Goal: Task Accomplishment & Management: Complete application form

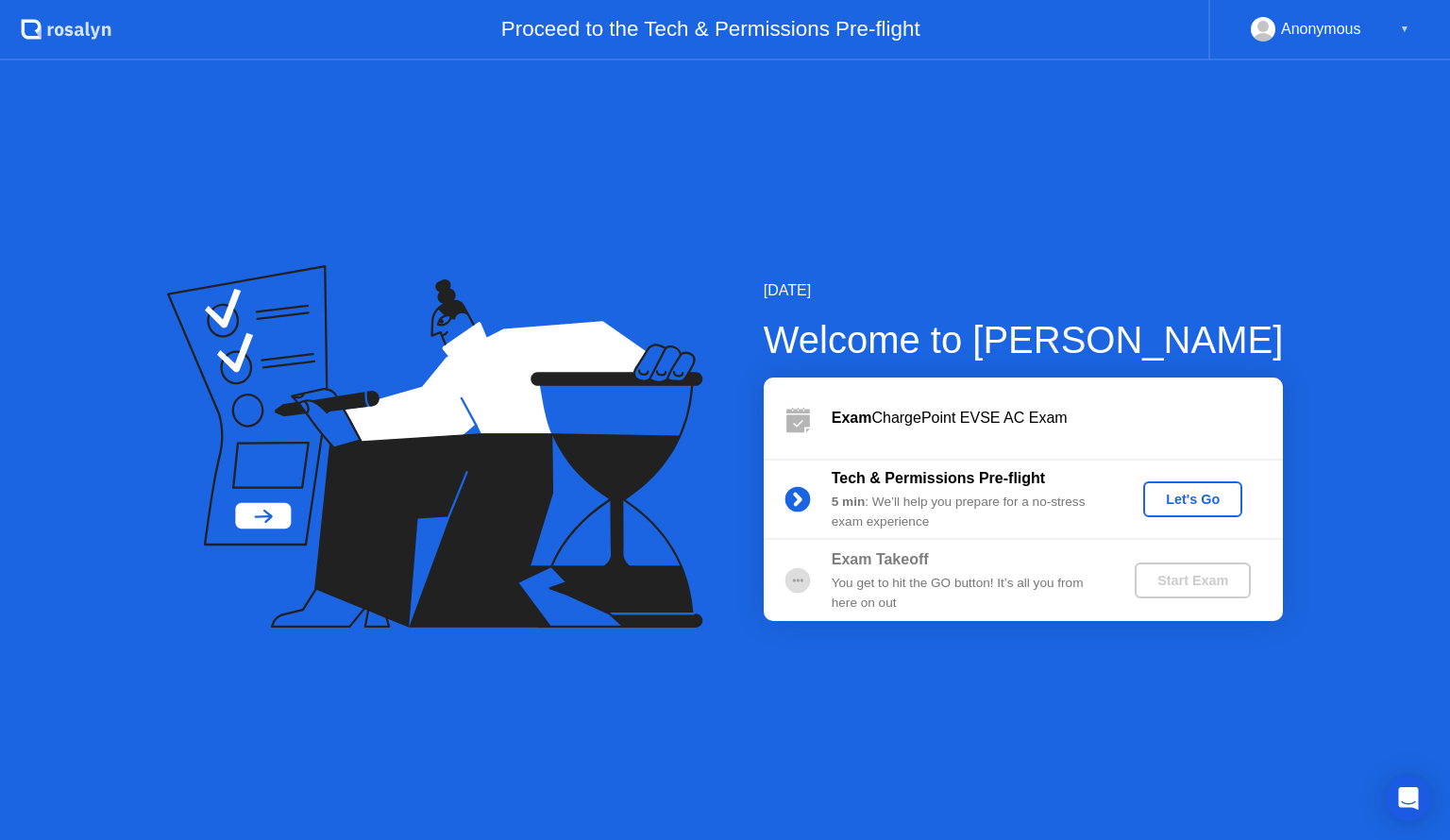
click at [1191, 510] on button "Let's Go" at bounding box center [1192, 498] width 100 height 36
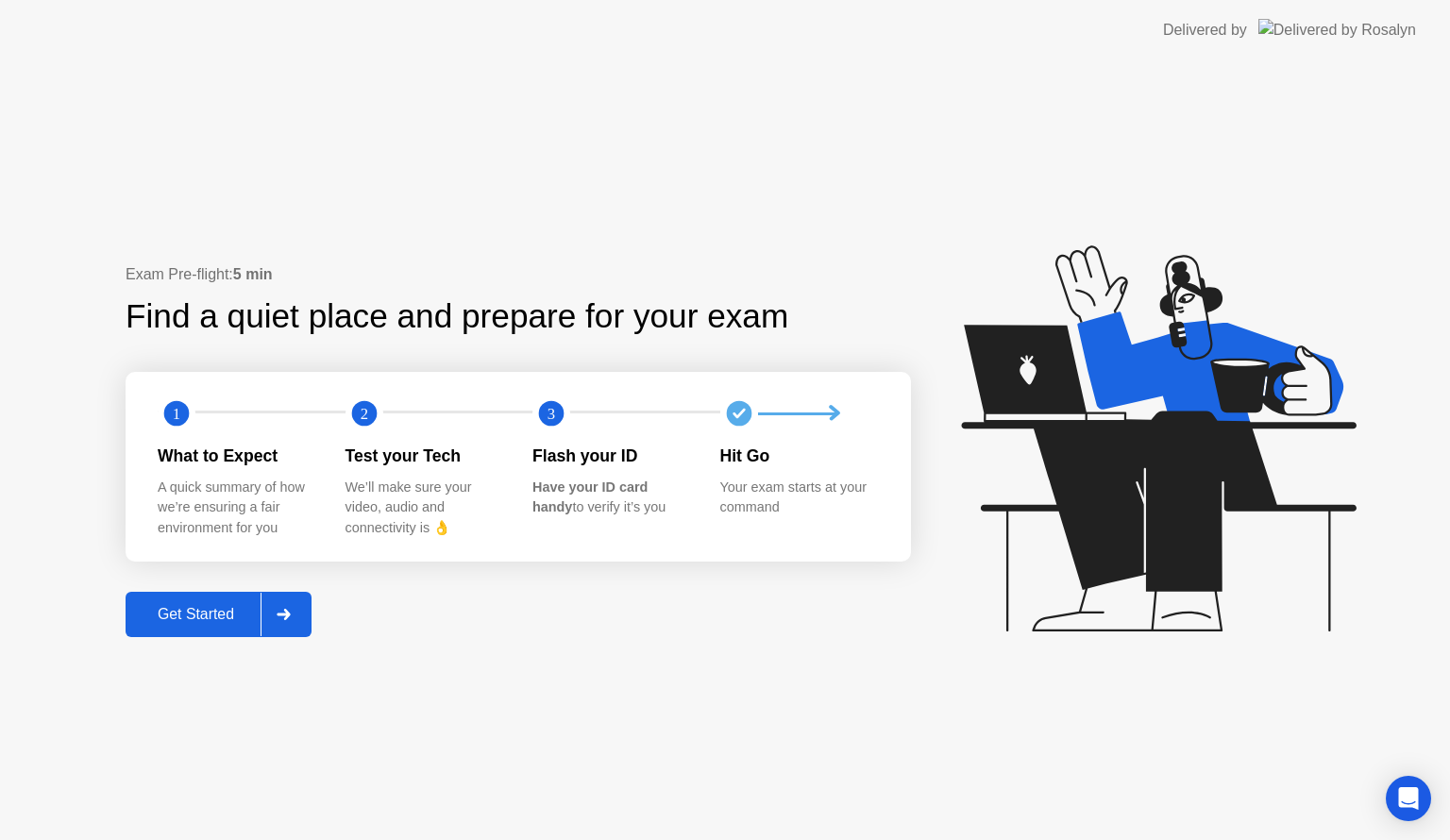
click at [288, 609] on icon at bounding box center [283, 614] width 14 height 12
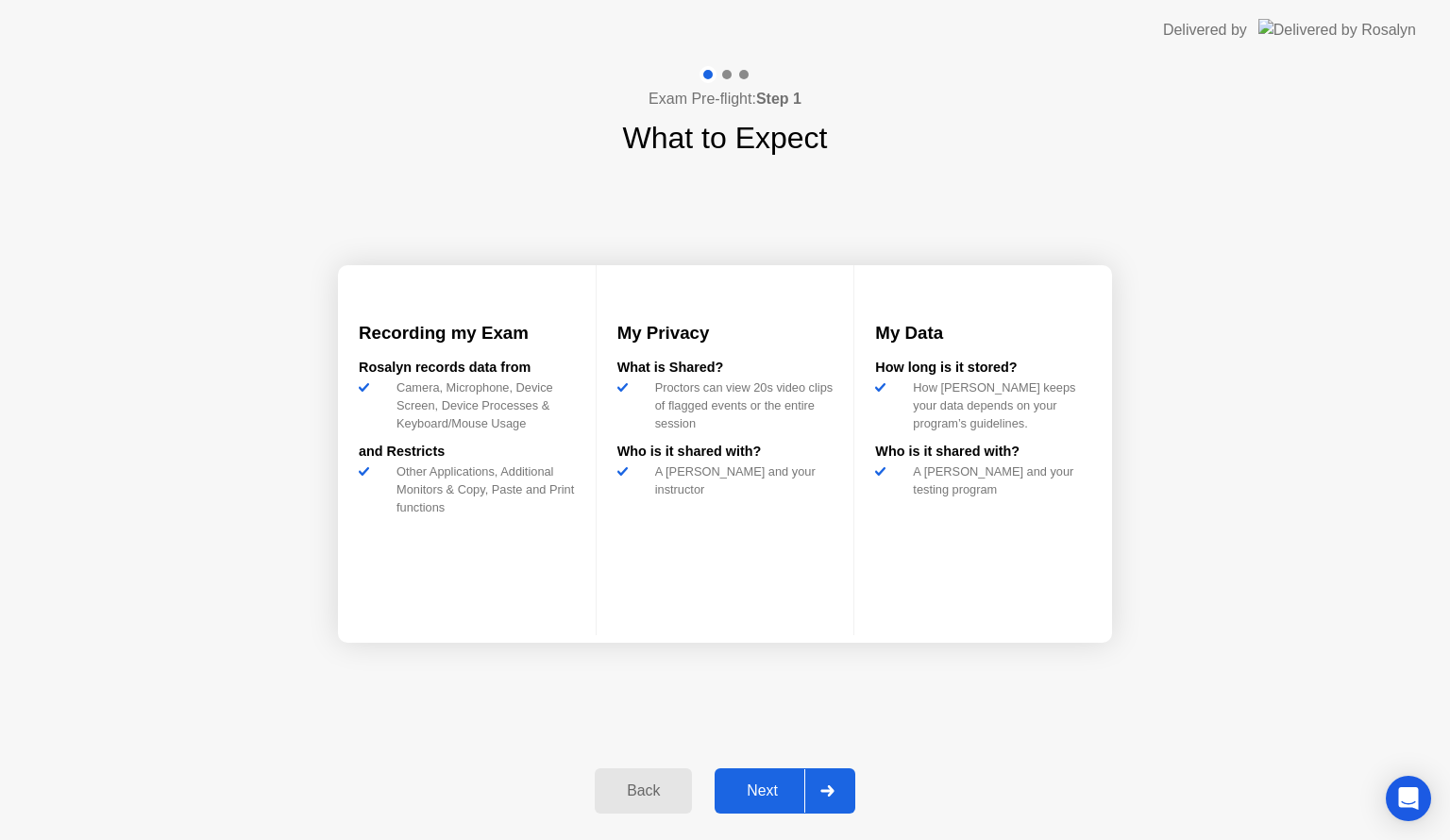
click at [794, 777] on button "Next" at bounding box center [785, 790] width 141 height 45
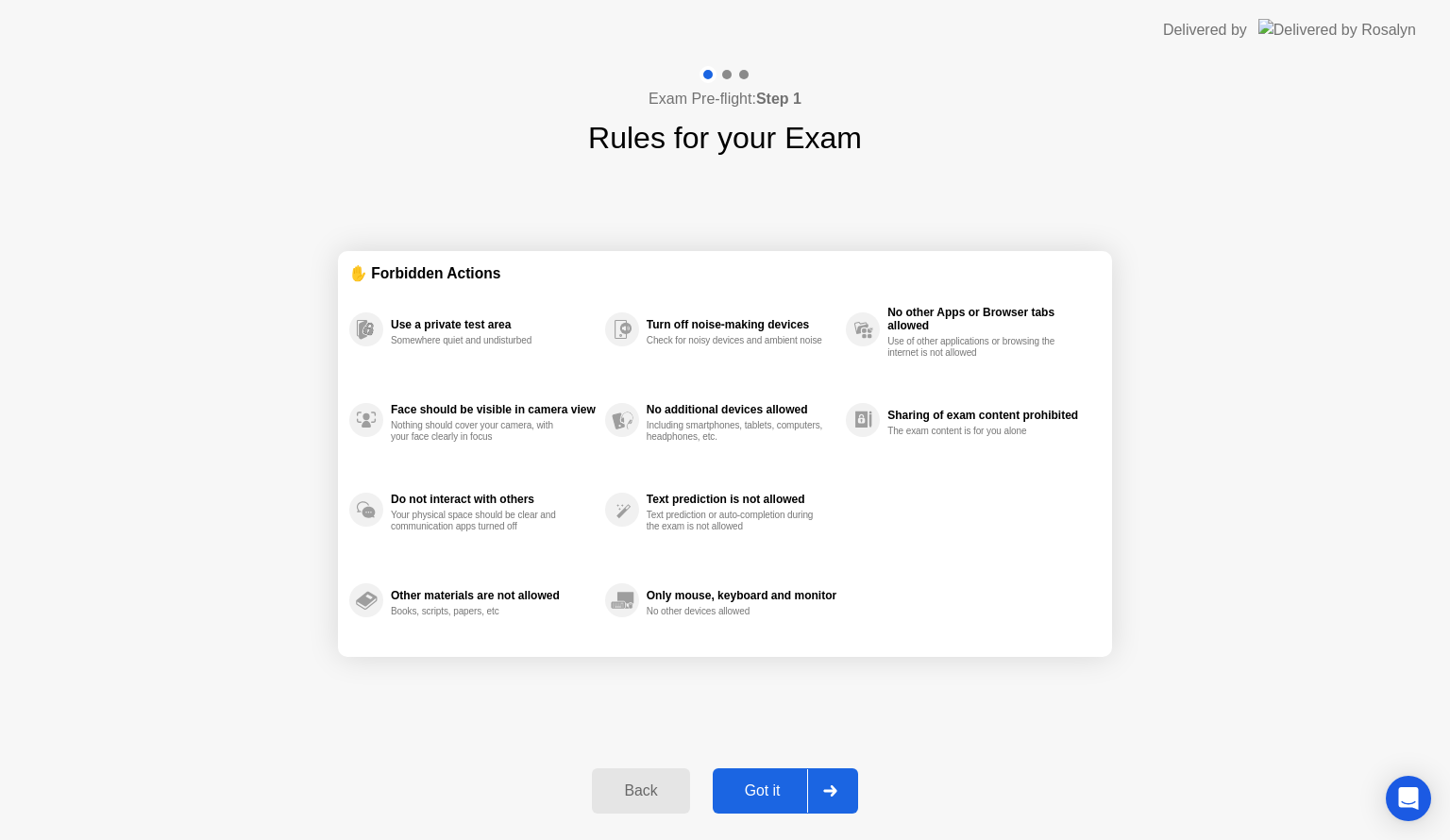
click at [775, 799] on div "Got it" at bounding box center [763, 791] width 89 height 17
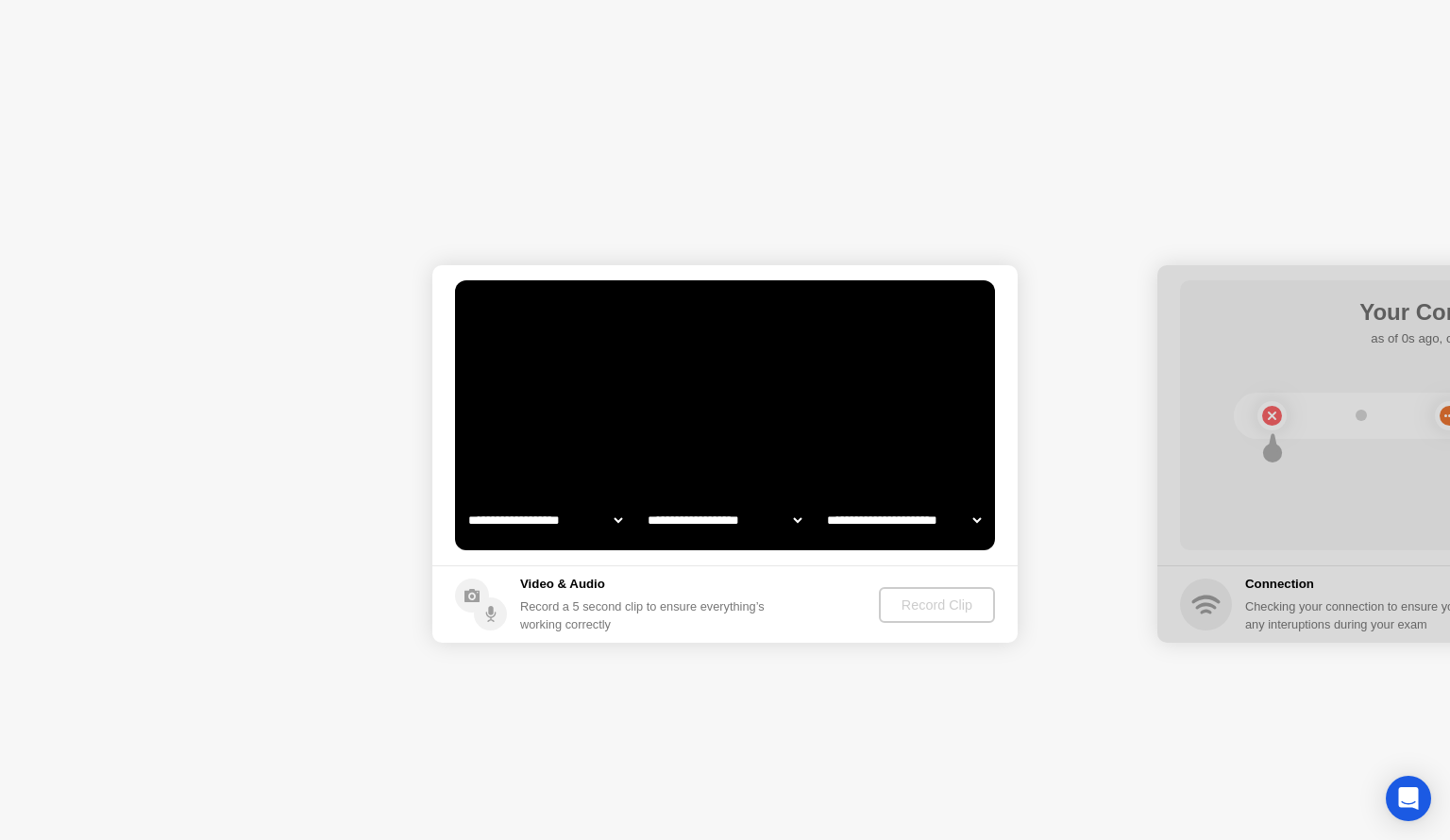
select select "**********"
select select "*******"
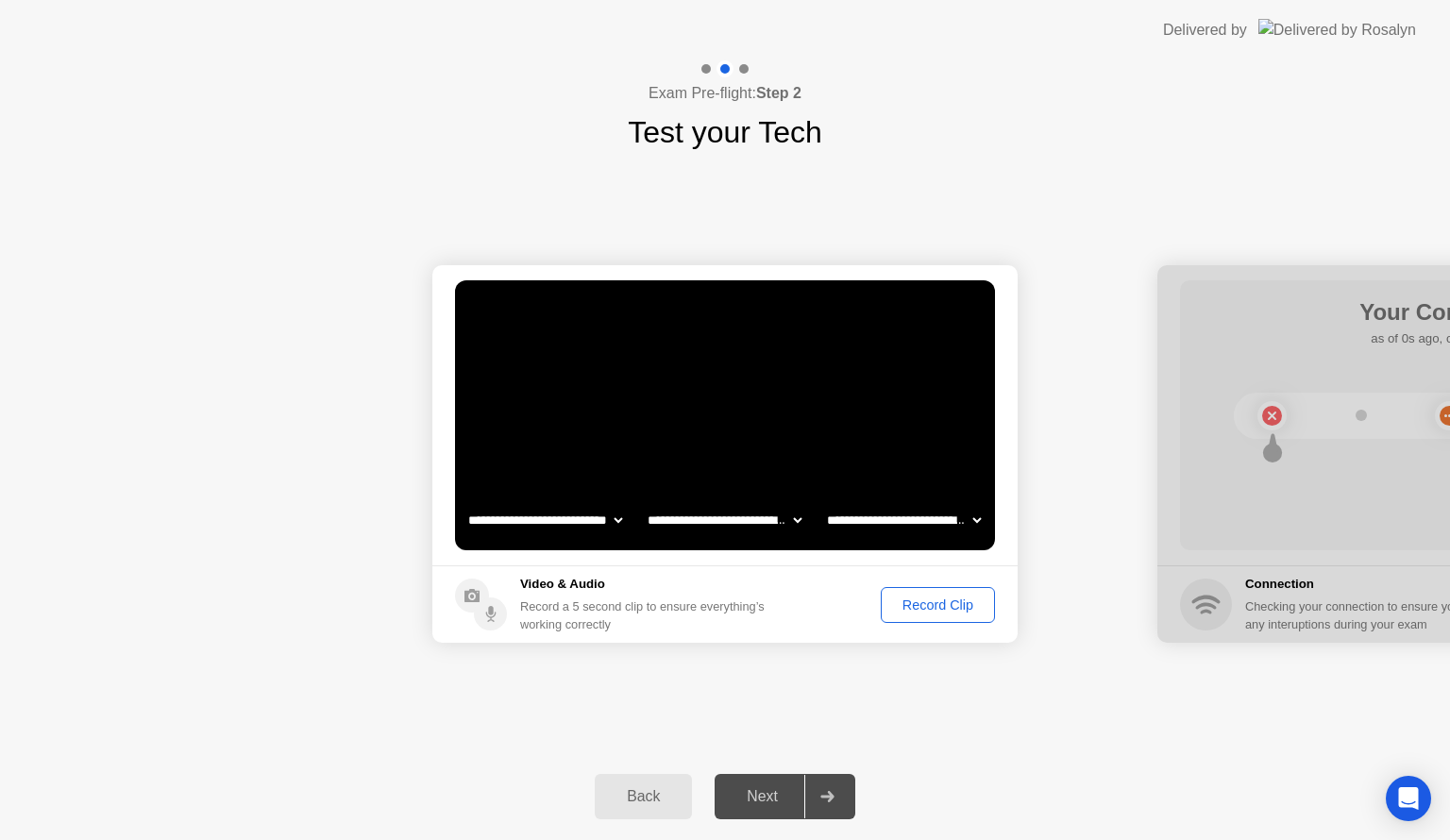
click at [970, 609] on div "Record Clip" at bounding box center [937, 605] width 101 height 15
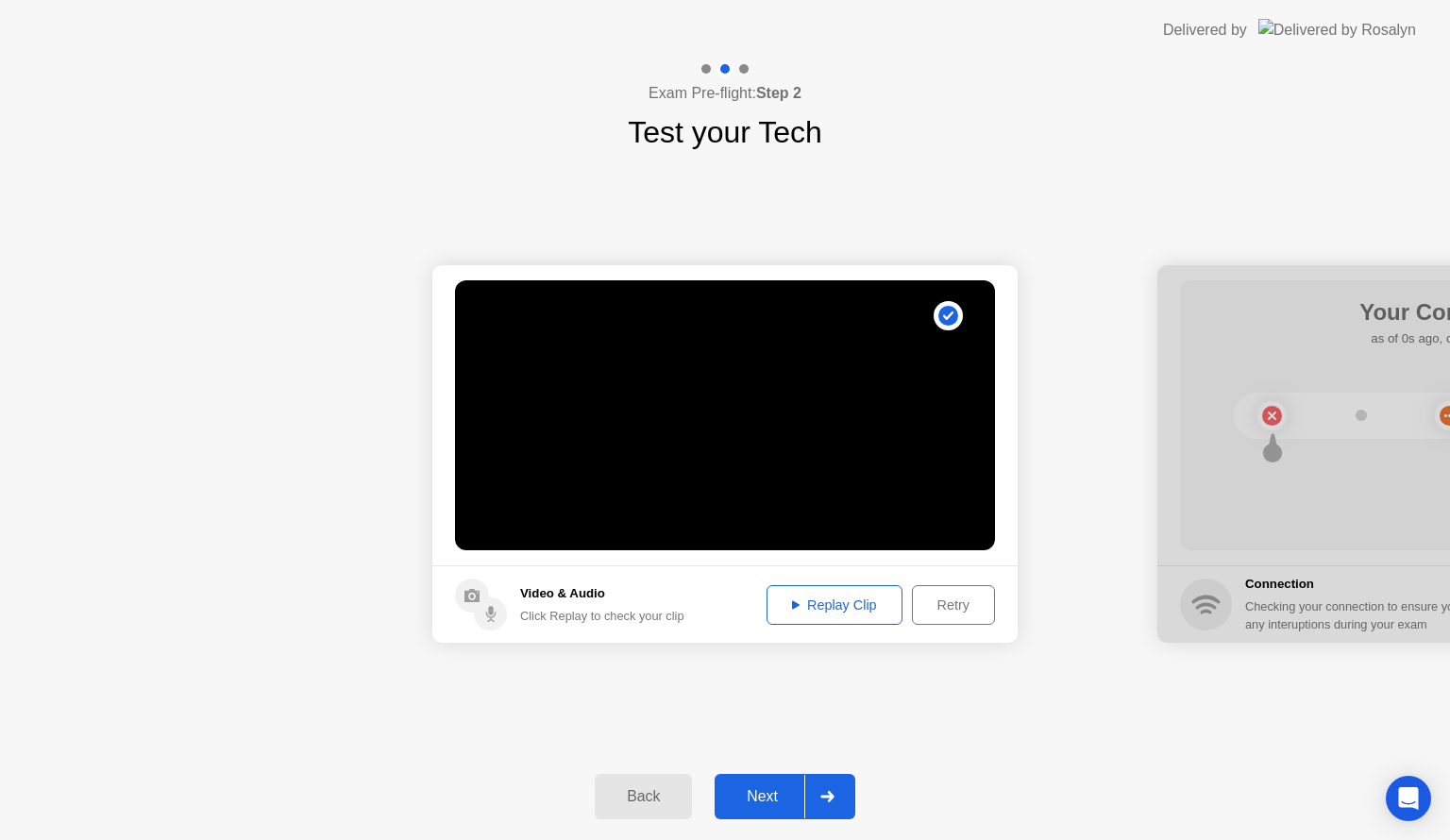
click at [938, 612] on div "Retry" at bounding box center [953, 605] width 70 height 15
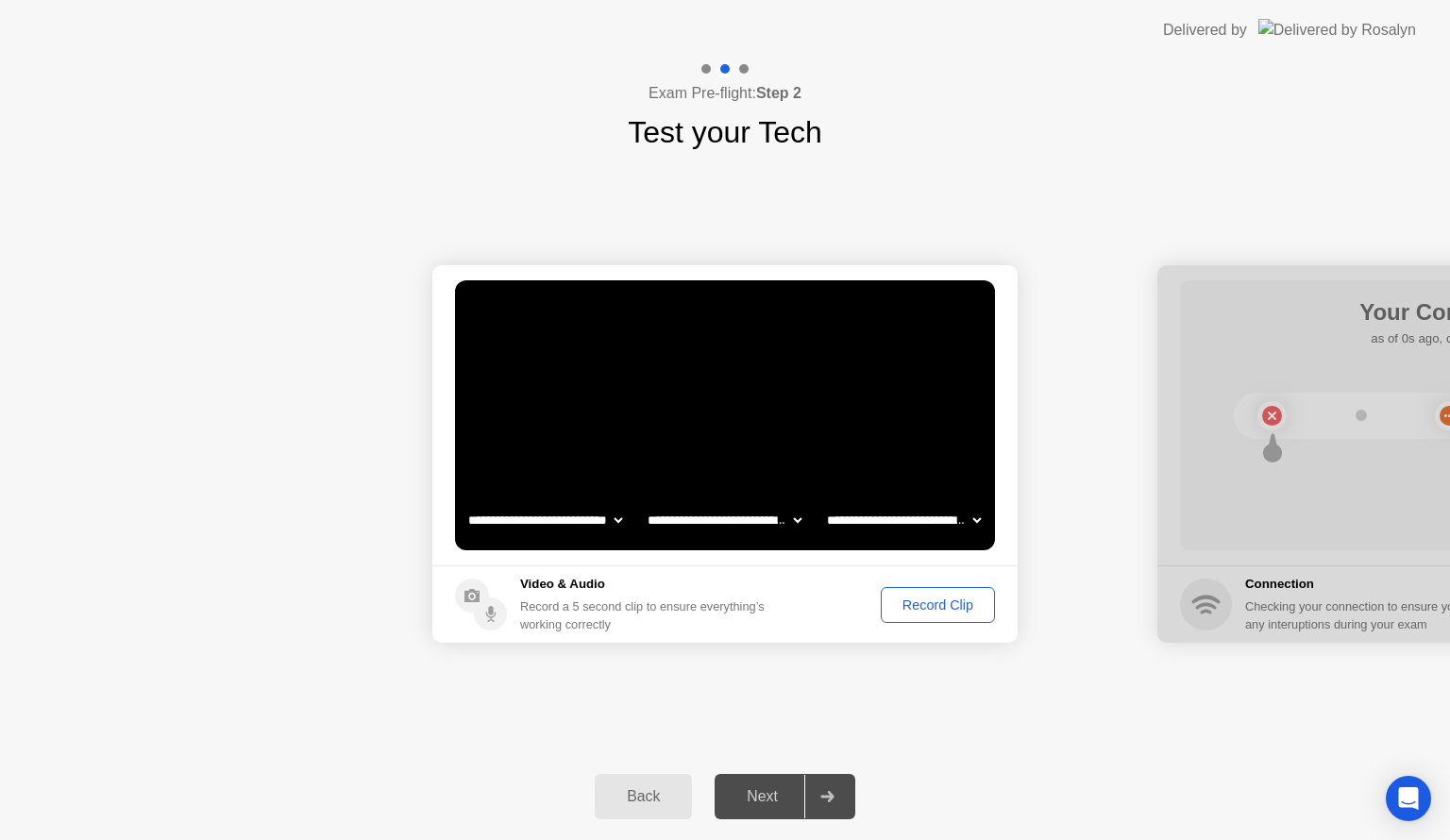
click at [938, 612] on div "Record Clip" at bounding box center [937, 605] width 101 height 15
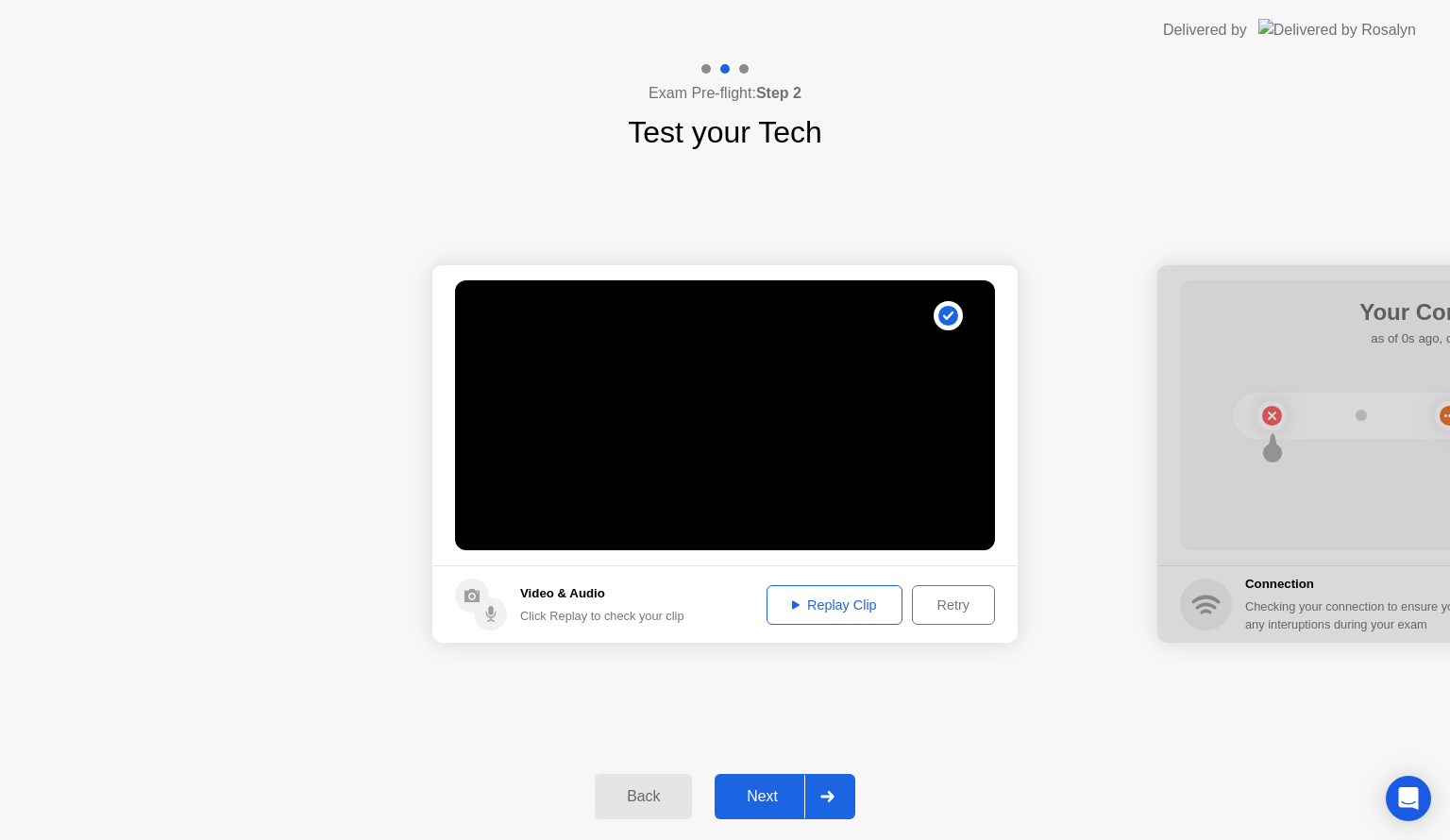
click at [776, 788] on div "Next" at bounding box center [762, 797] width 84 height 17
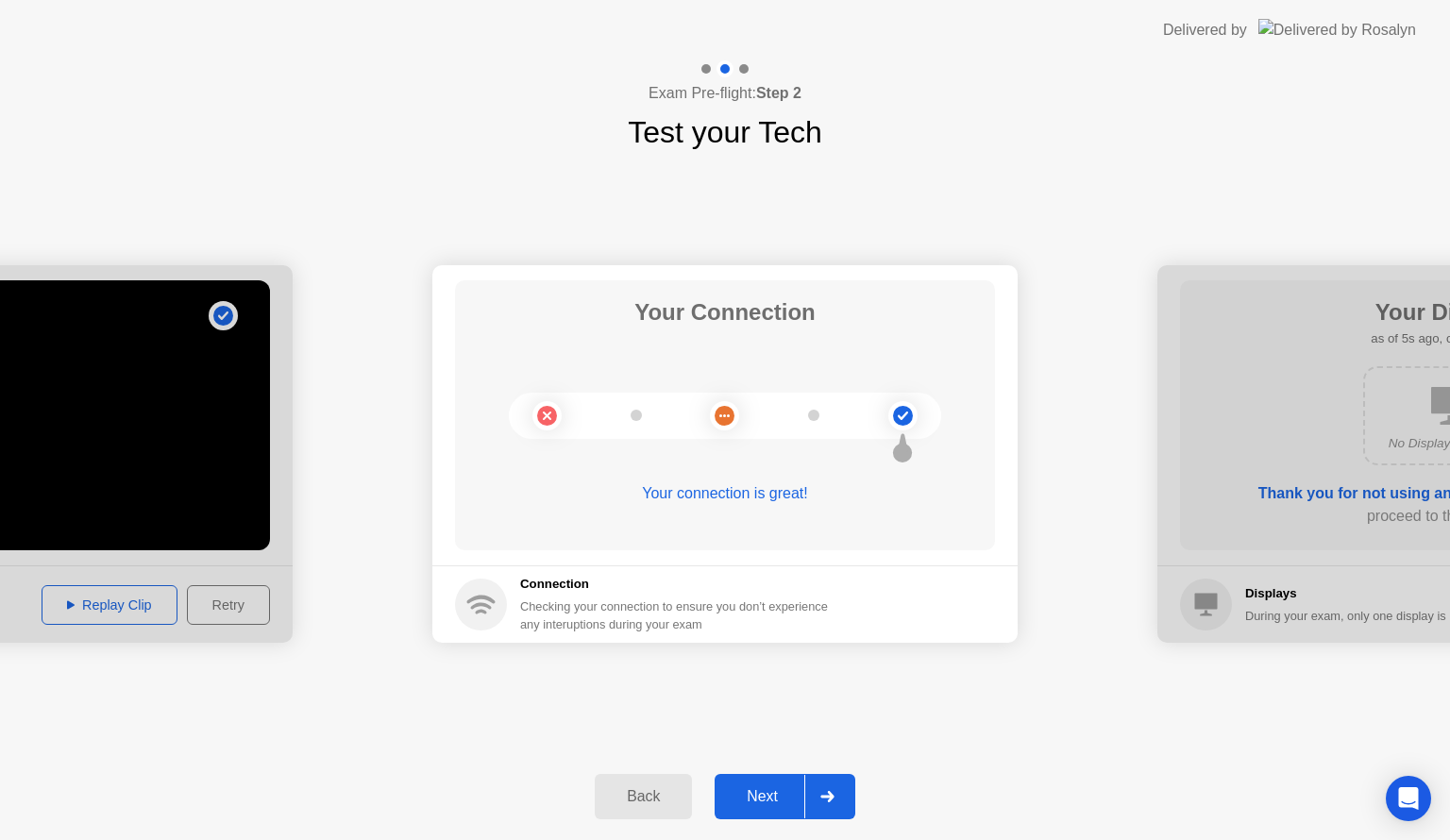
click at [801, 815] on button "Next" at bounding box center [785, 796] width 141 height 45
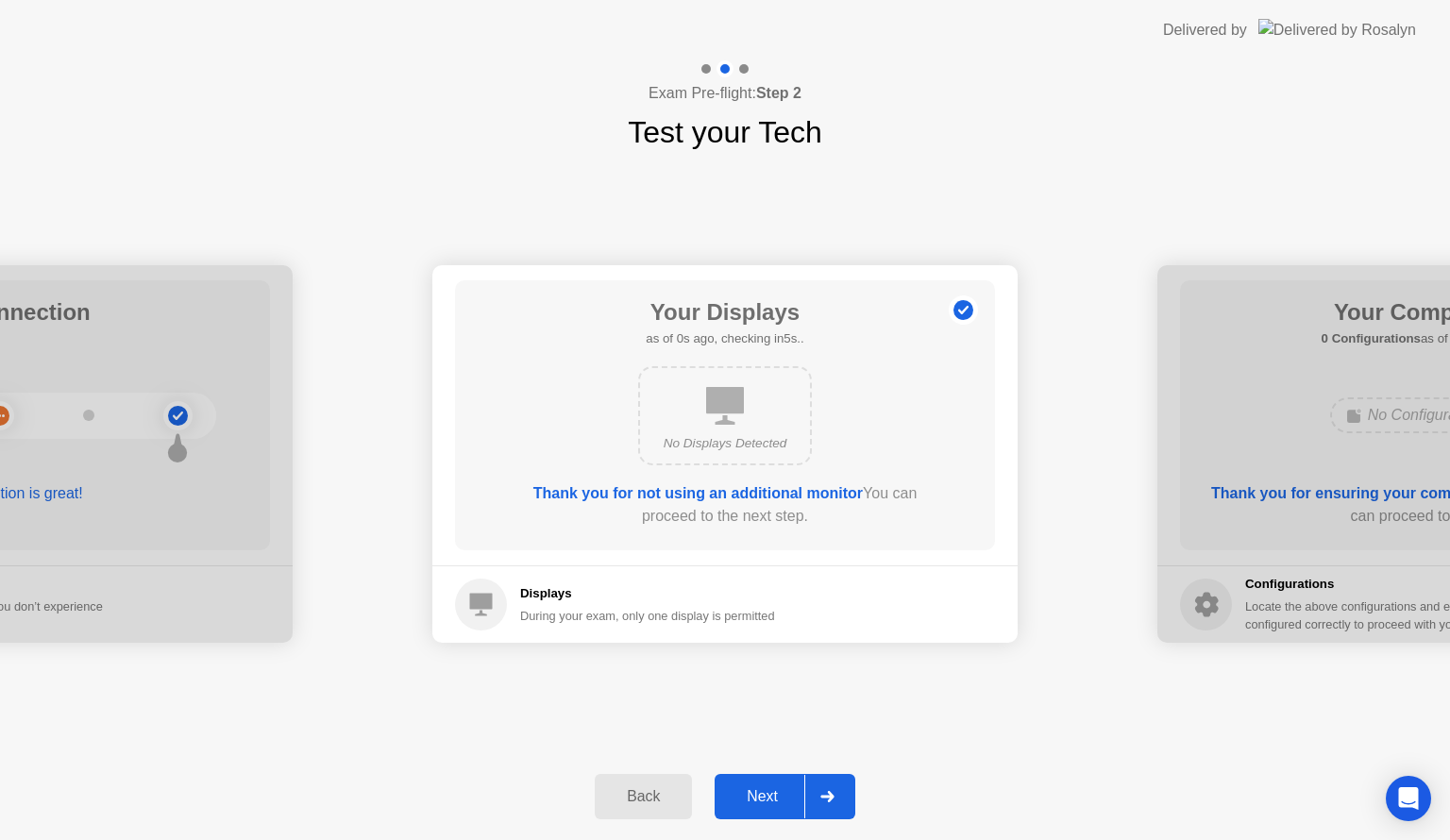
click at [801, 815] on button "Next" at bounding box center [785, 796] width 141 height 45
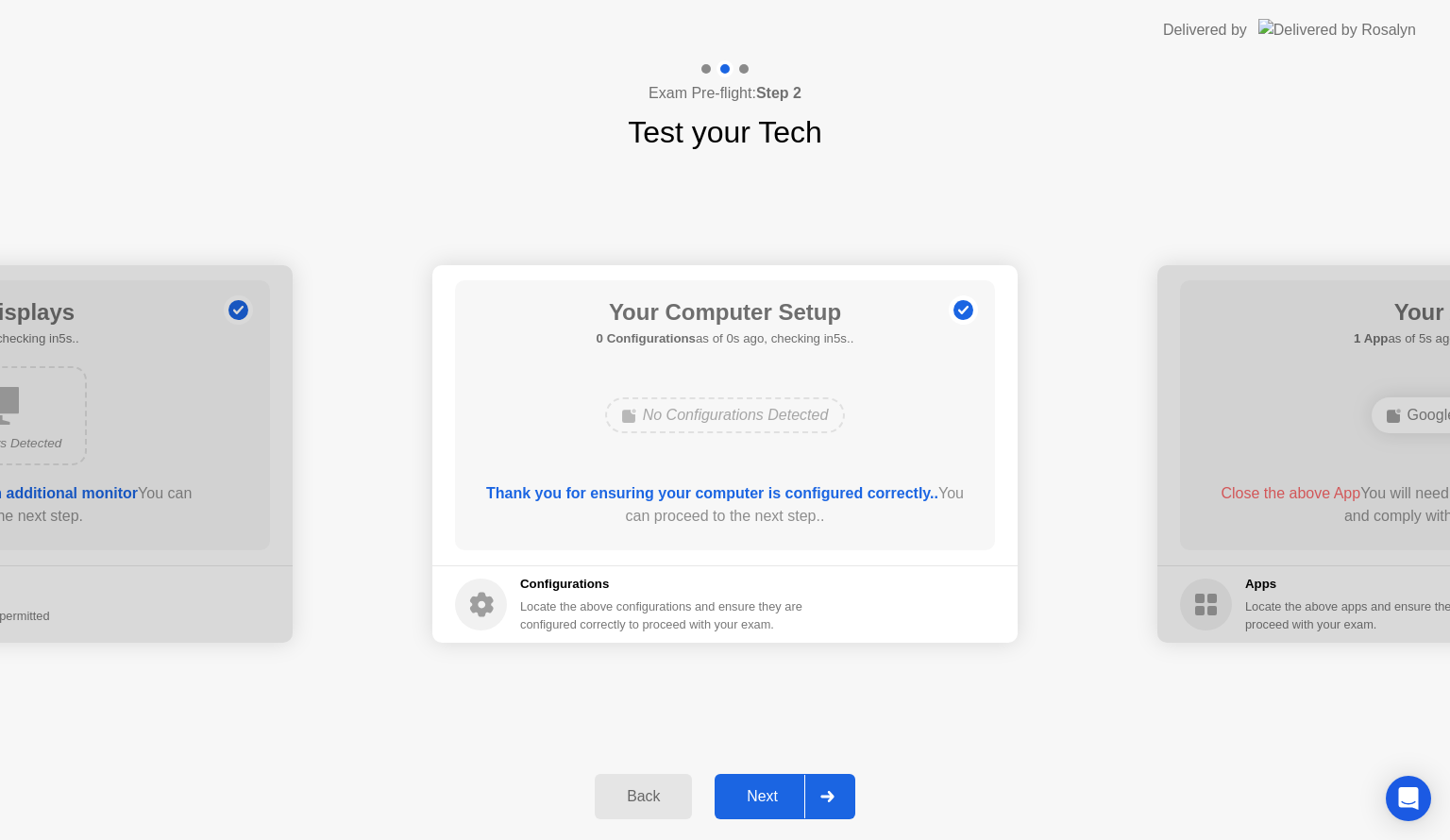
click at [801, 815] on button "Next" at bounding box center [785, 796] width 141 height 45
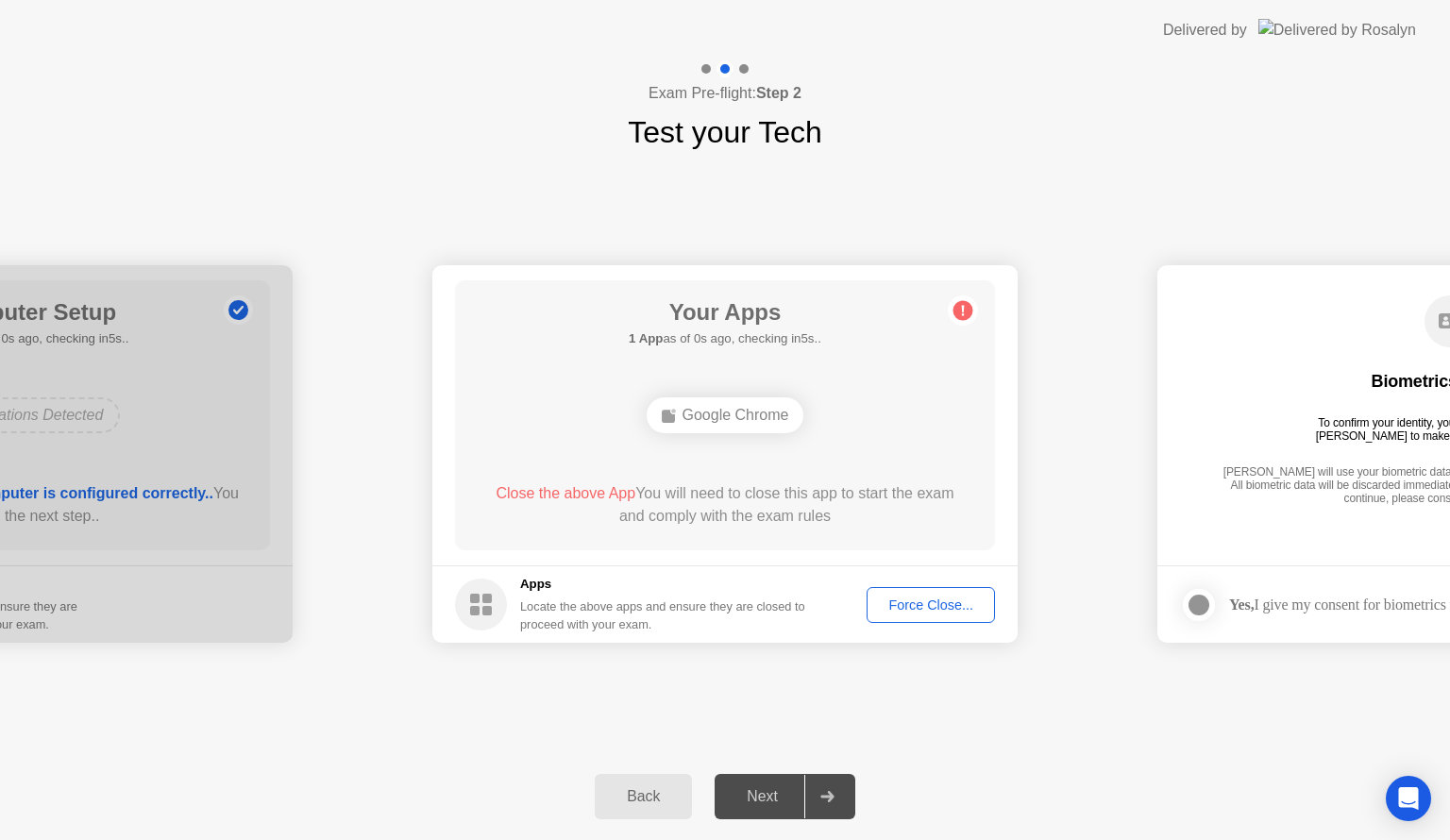
click at [932, 623] on footer "Apps Locate the above apps and ensure they are closed to proceed with your exam…" at bounding box center [725, 603] width 585 height 77
click at [940, 611] on div "Force Close..." at bounding box center [930, 605] width 115 height 15
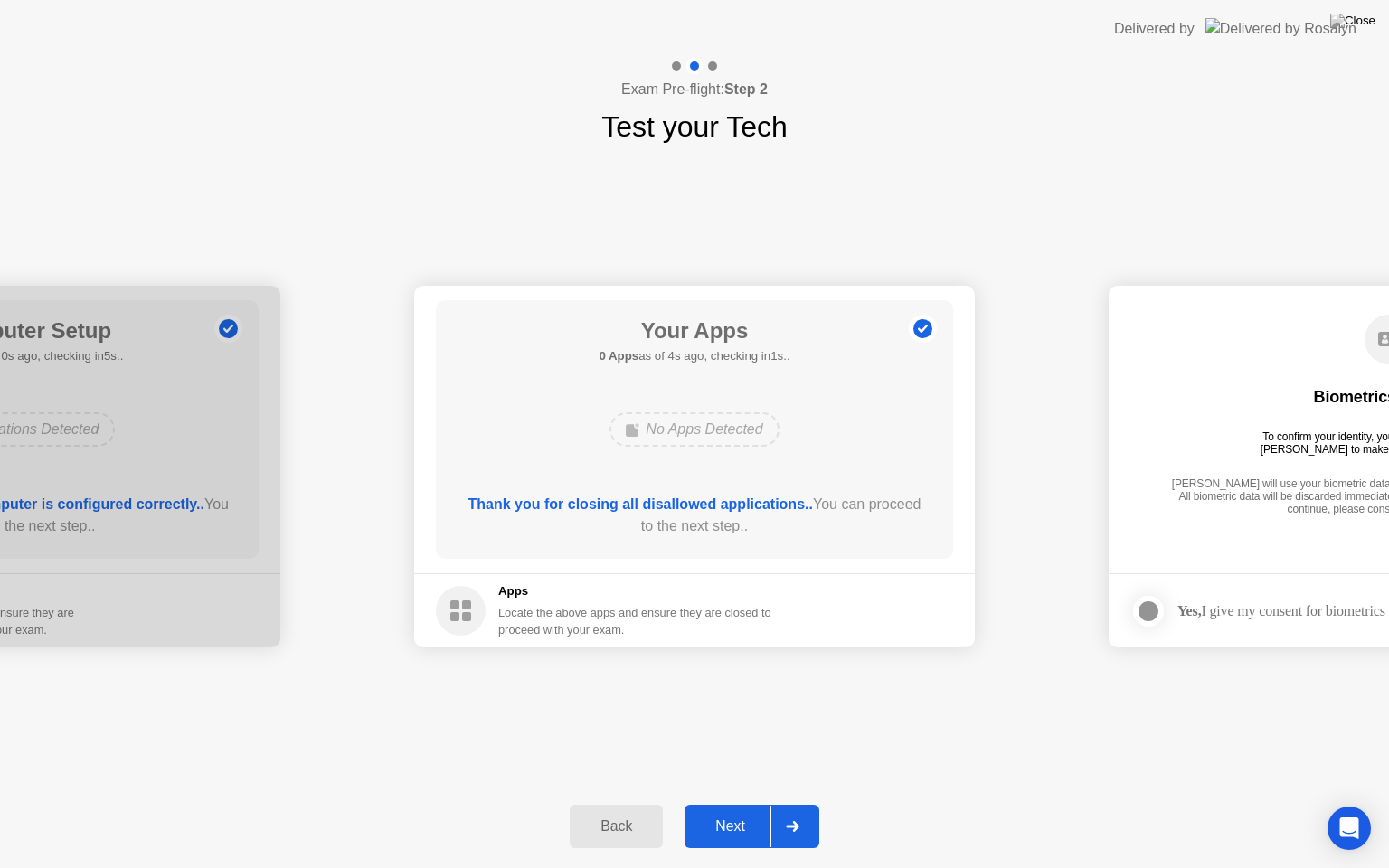
click at [747, 804] on div "Next" at bounding box center [730, 826] width 81 height 17
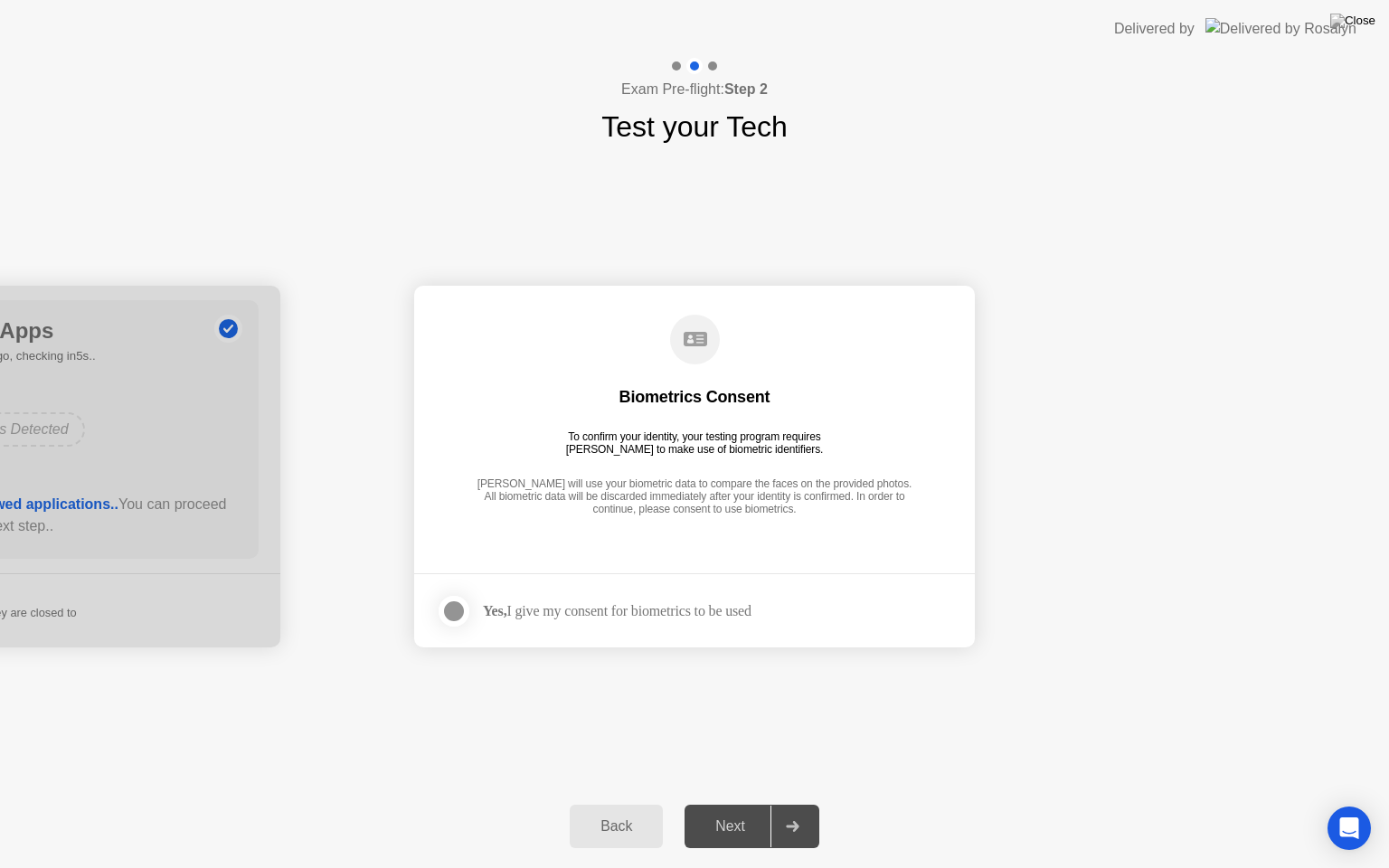
click at [543, 613] on div "Yes, I give my consent for biometrics to be used" at bounding box center [617, 611] width 268 height 18
click at [453, 615] on div at bounding box center [453, 611] width 21 height 21
click at [723, 804] on div "Next" at bounding box center [730, 826] width 81 height 17
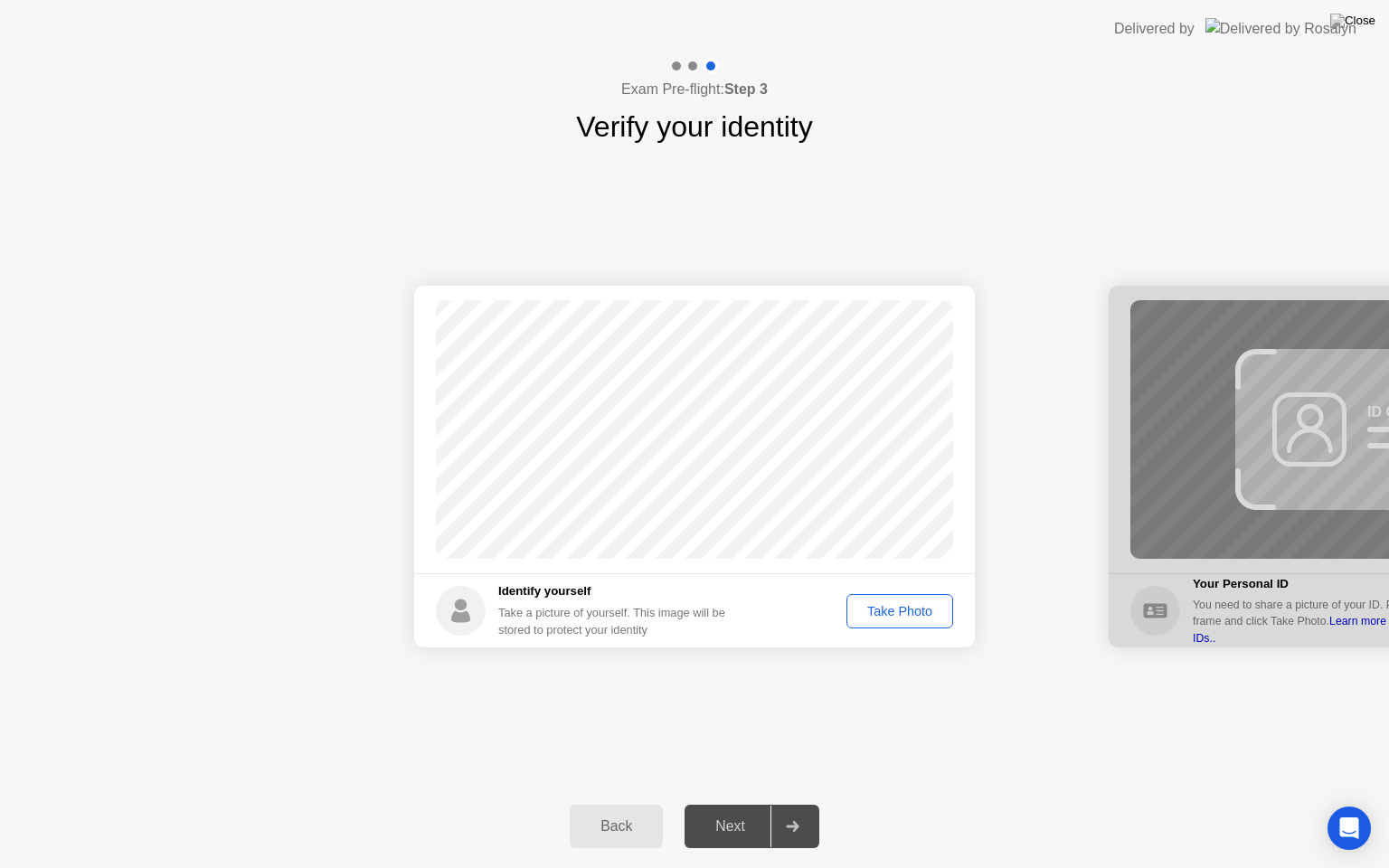
click at [910, 608] on div "Take Photo" at bounding box center [899, 612] width 94 height 15
click at [765, 804] on div "Next" at bounding box center [730, 826] width 81 height 17
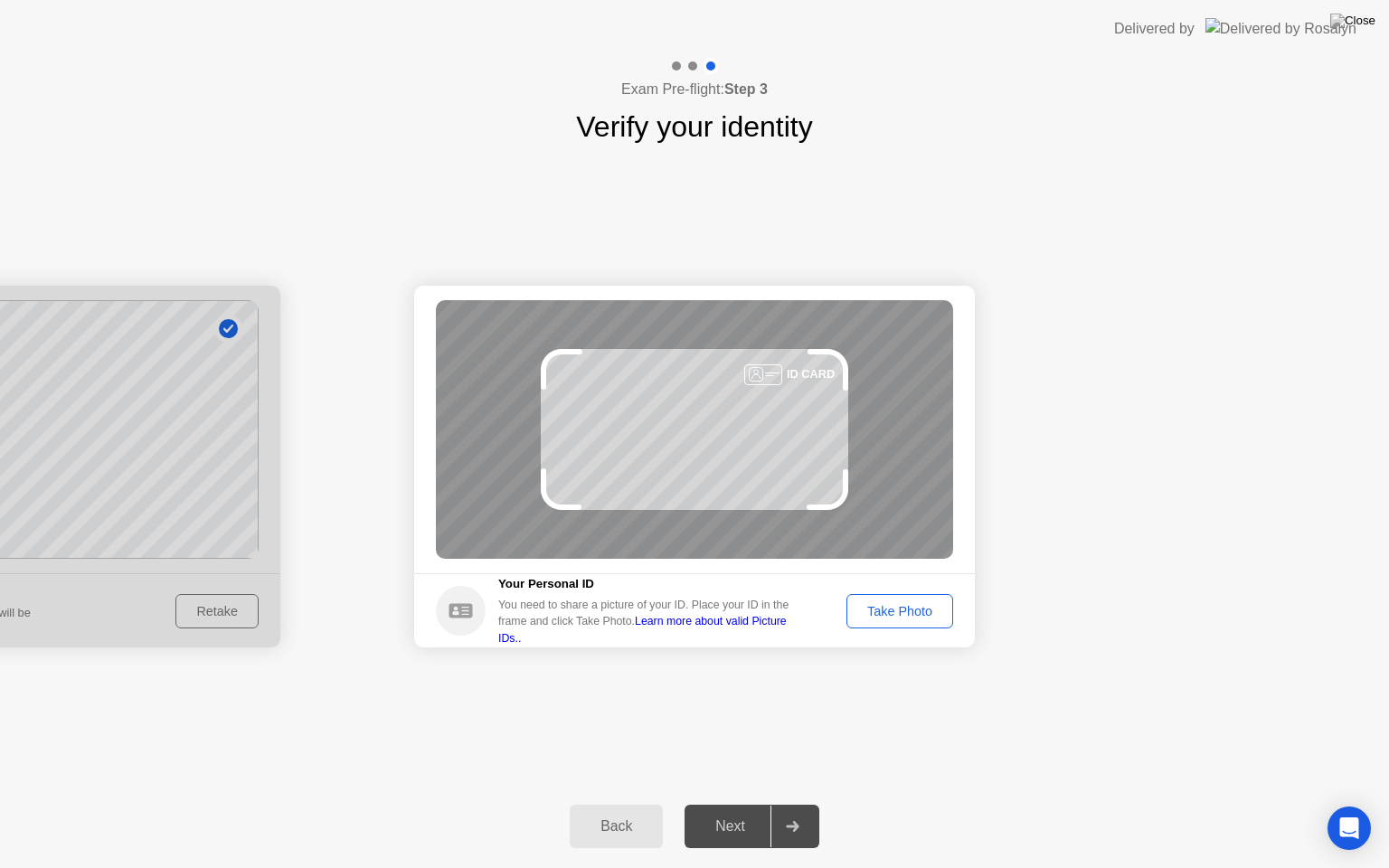
click at [893, 622] on button "Take Photo" at bounding box center [899, 611] width 106 height 34
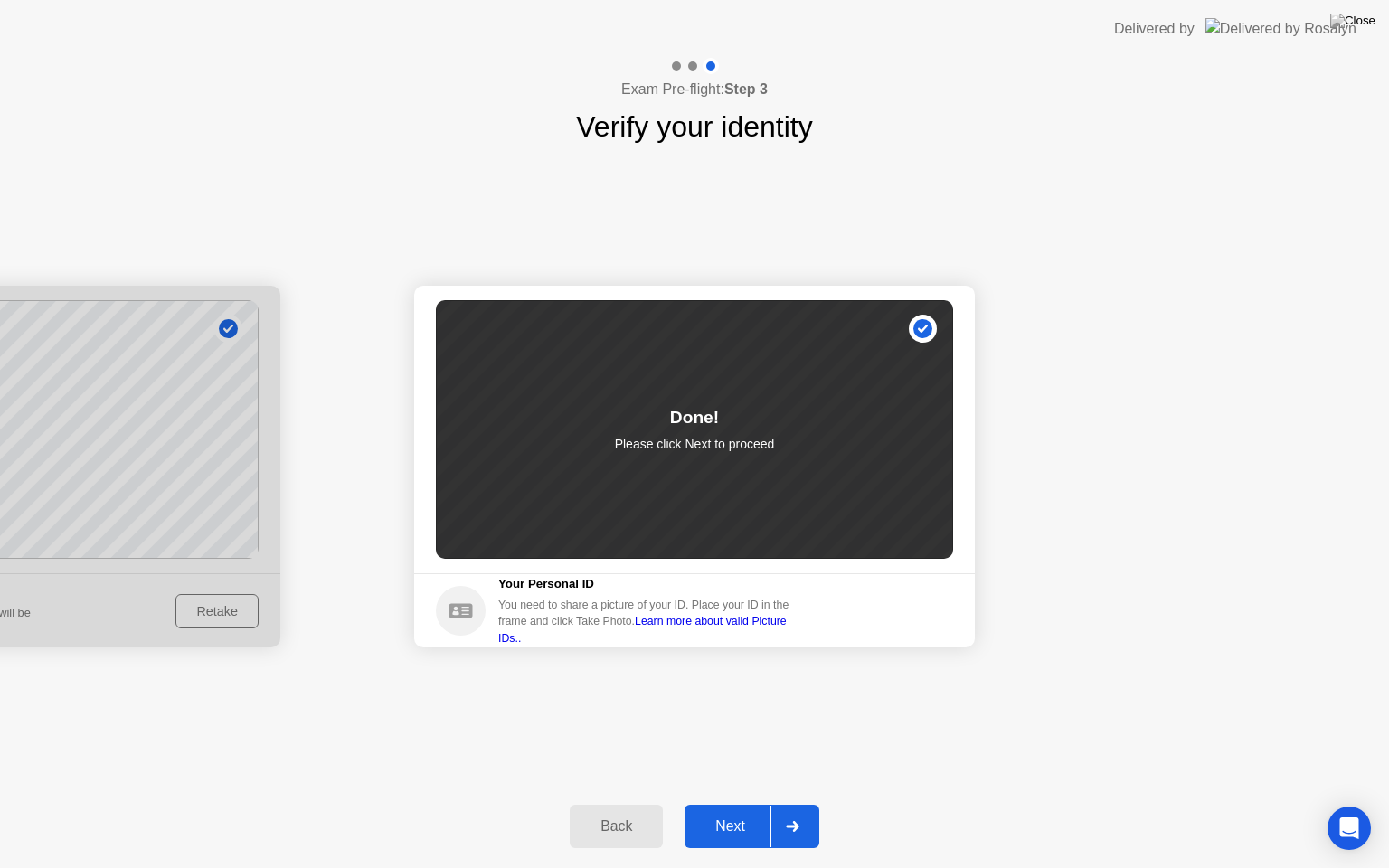
click at [772, 804] on div at bounding box center [792, 826] width 43 height 42
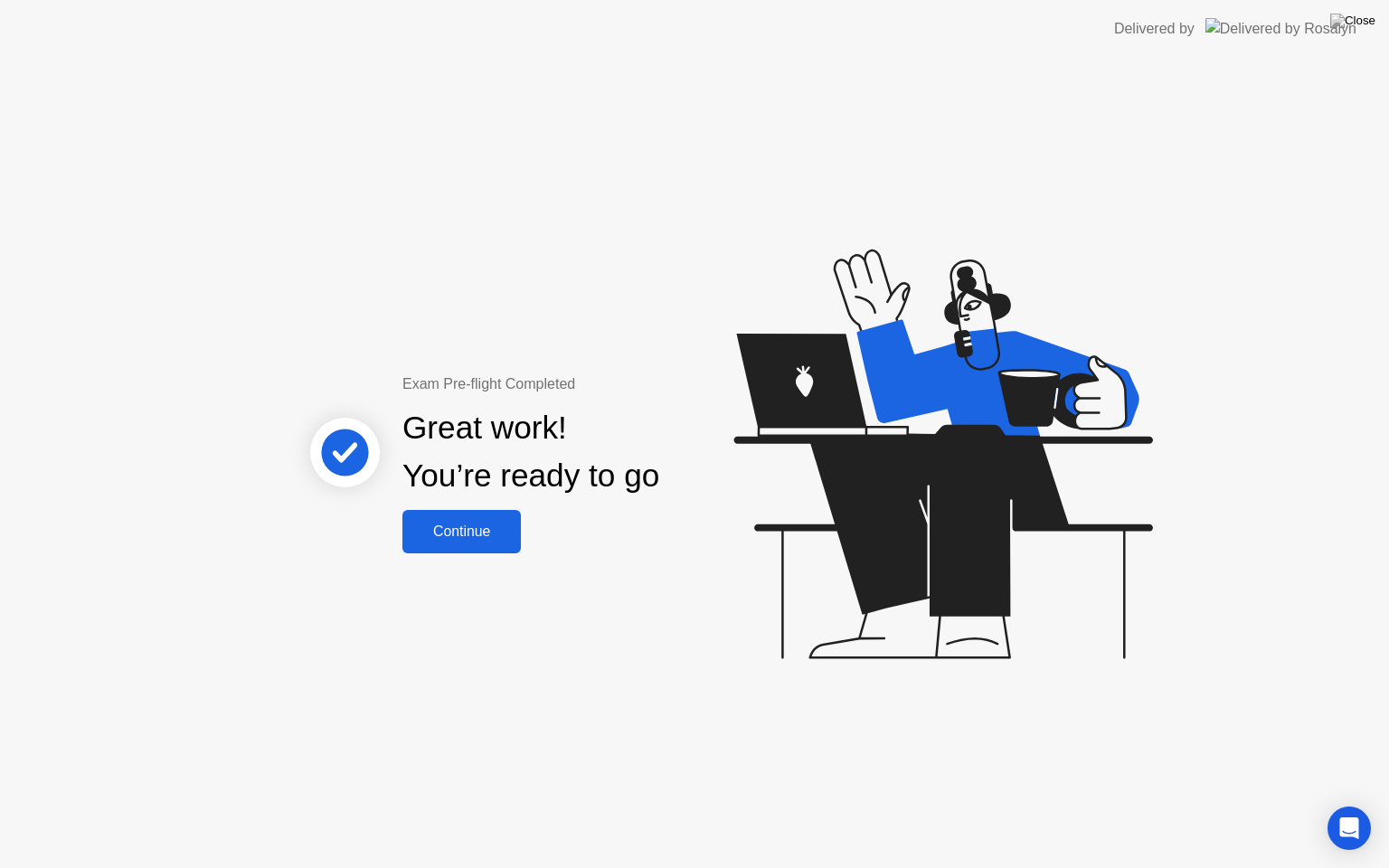
click at [454, 537] on div "Continue" at bounding box center [462, 532] width 107 height 17
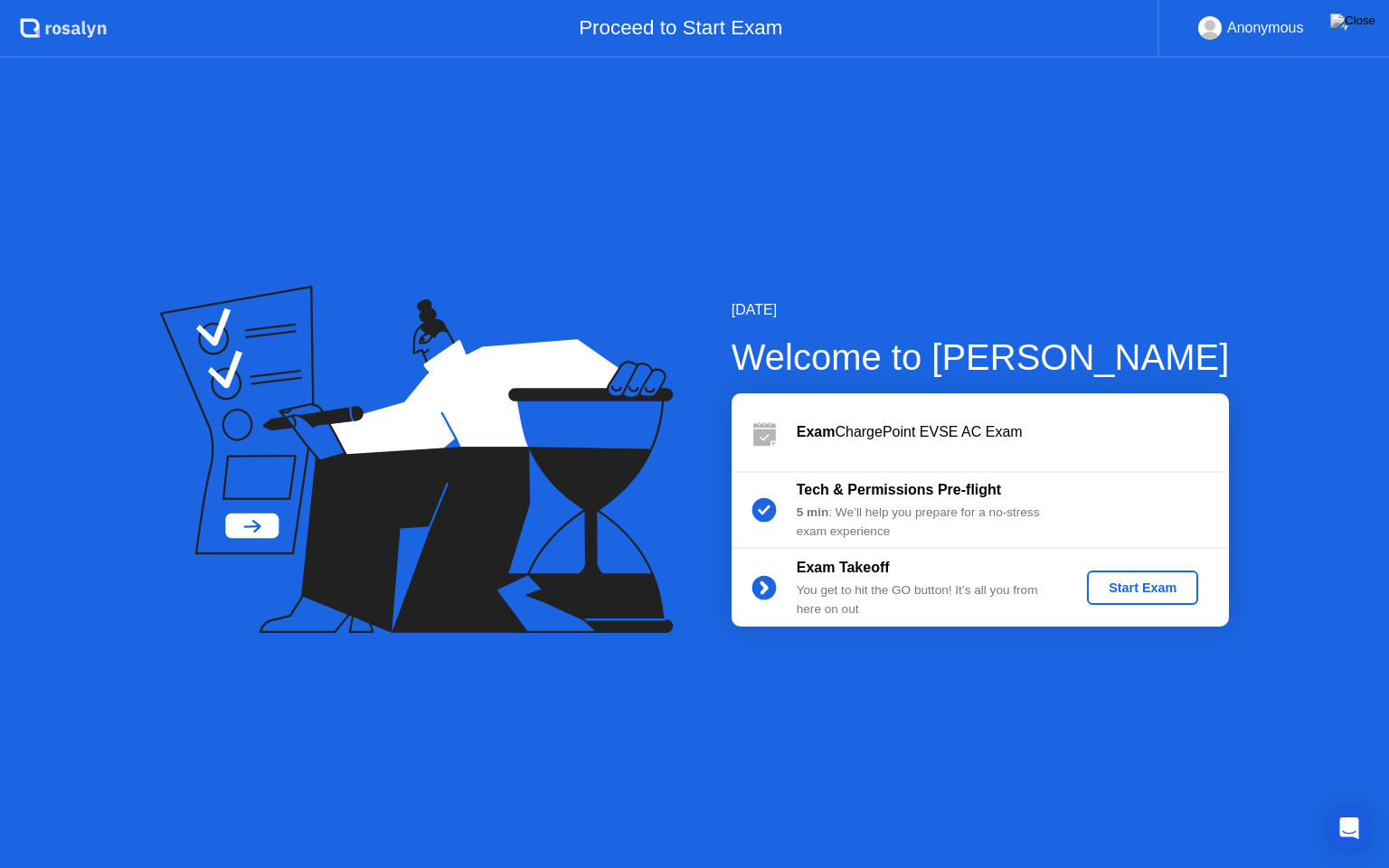
click at [1171, 573] on button "Start Exam" at bounding box center [1143, 588] width 111 height 34
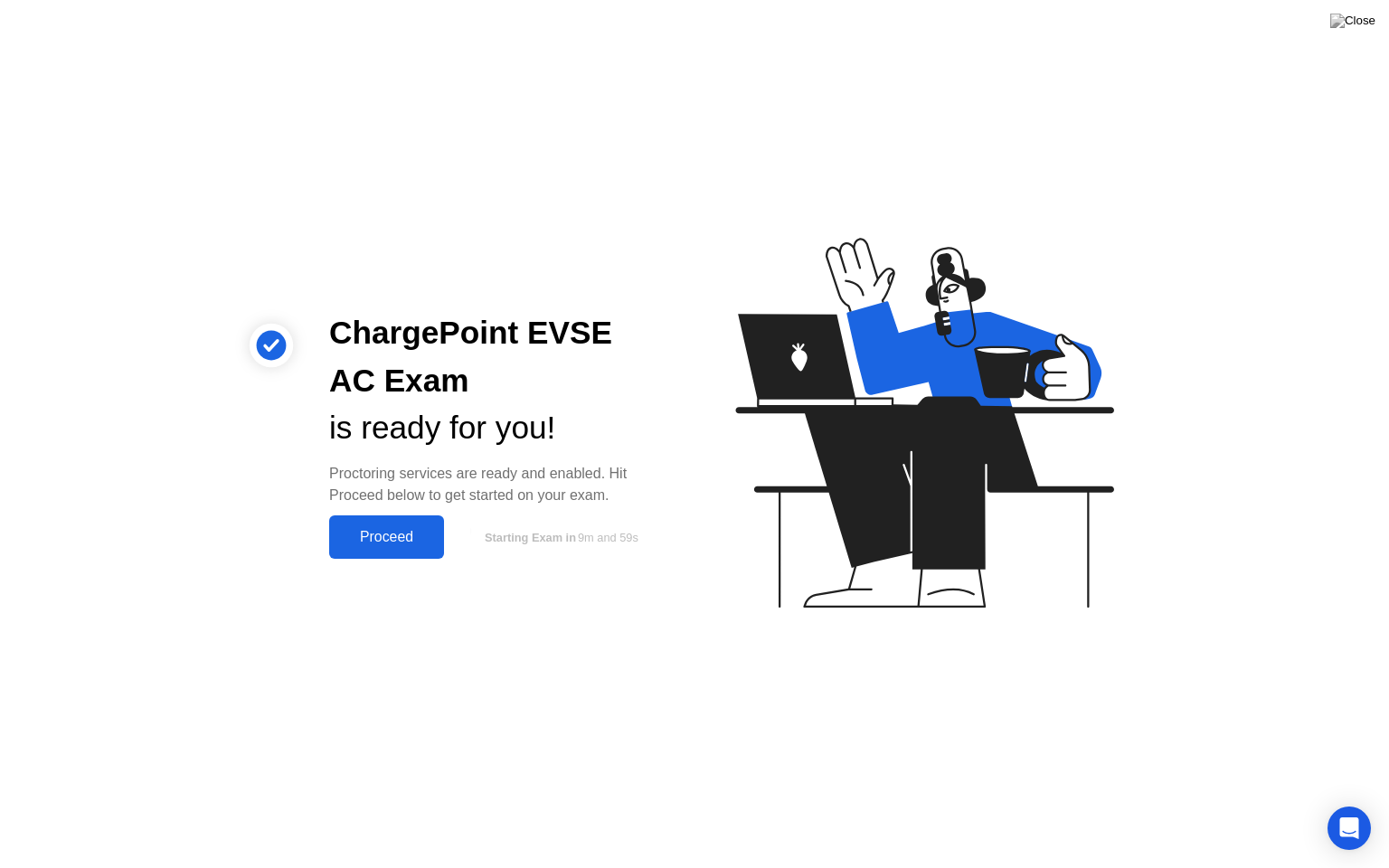
click at [389, 562] on div "ChargePoint EVSE AC Exam is ready for you! Proctoring services are ready and en…" at bounding box center [694, 434] width 1389 height 868
click at [404, 564] on div "ChargePoint EVSE AC Exam is ready for you! Proctoring services are ready and en…" at bounding box center [694, 434] width 1389 height 868
click at [411, 561] on div "ChargePoint EVSE AC Exam is ready for you! Proctoring services are ready and en…" at bounding box center [694, 434] width 1389 height 868
click at [418, 550] on button "Proceed" at bounding box center [387, 537] width 115 height 43
